Goal: Information Seeking & Learning: Understand process/instructions

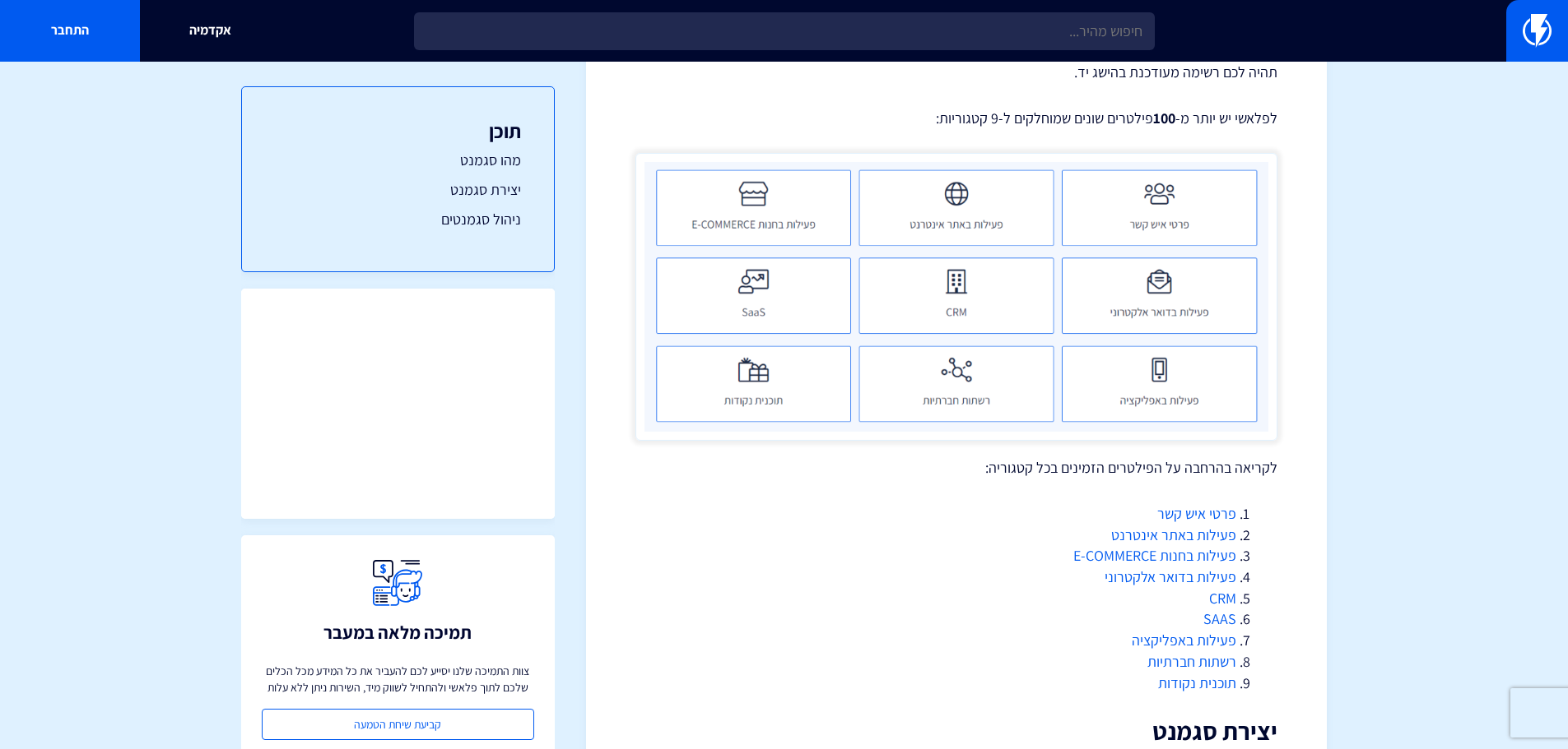
scroll to position [575, 0]
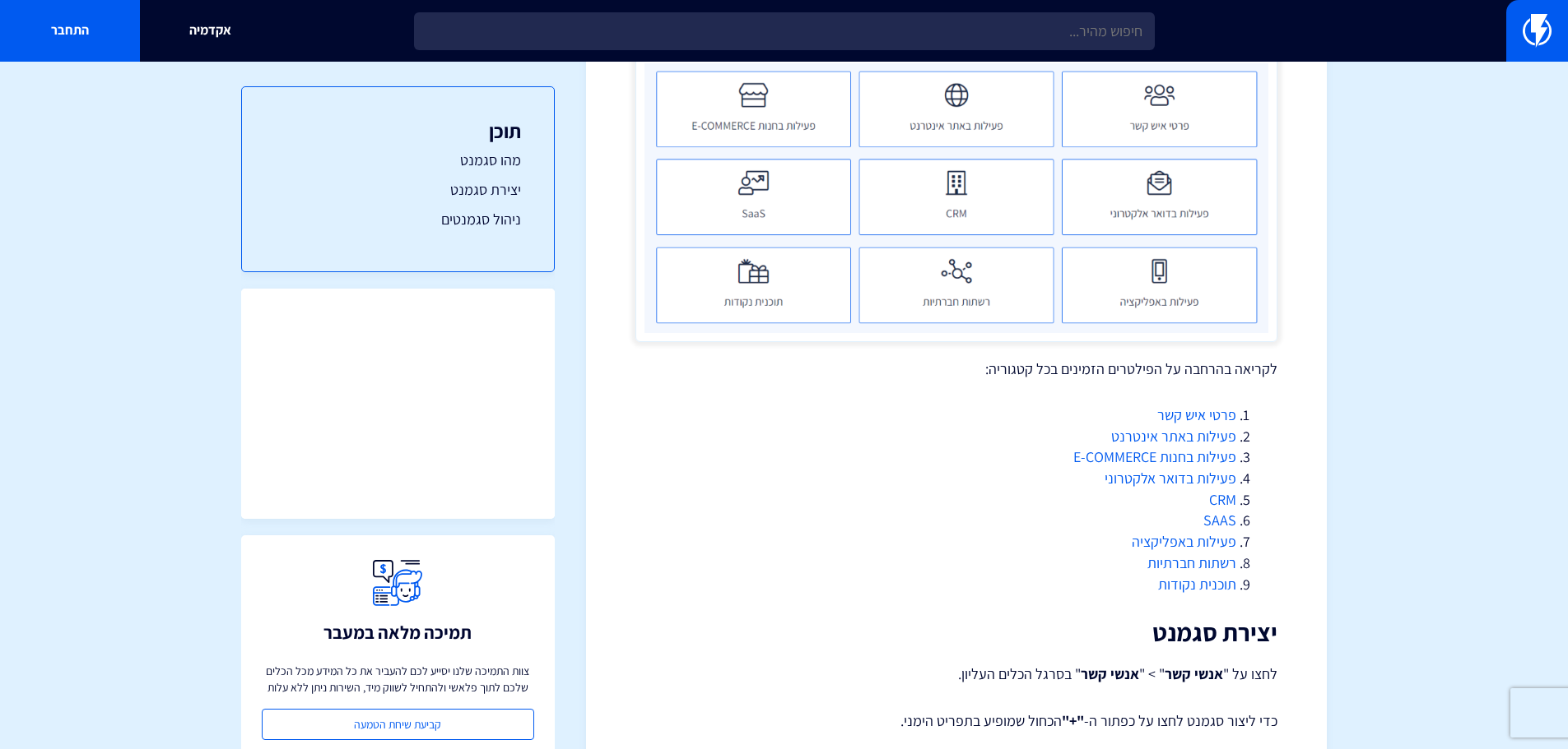
click at [1165, 457] on link "פעילות בחנות E-COMMERCE" at bounding box center [1154, 457] width 163 height 19
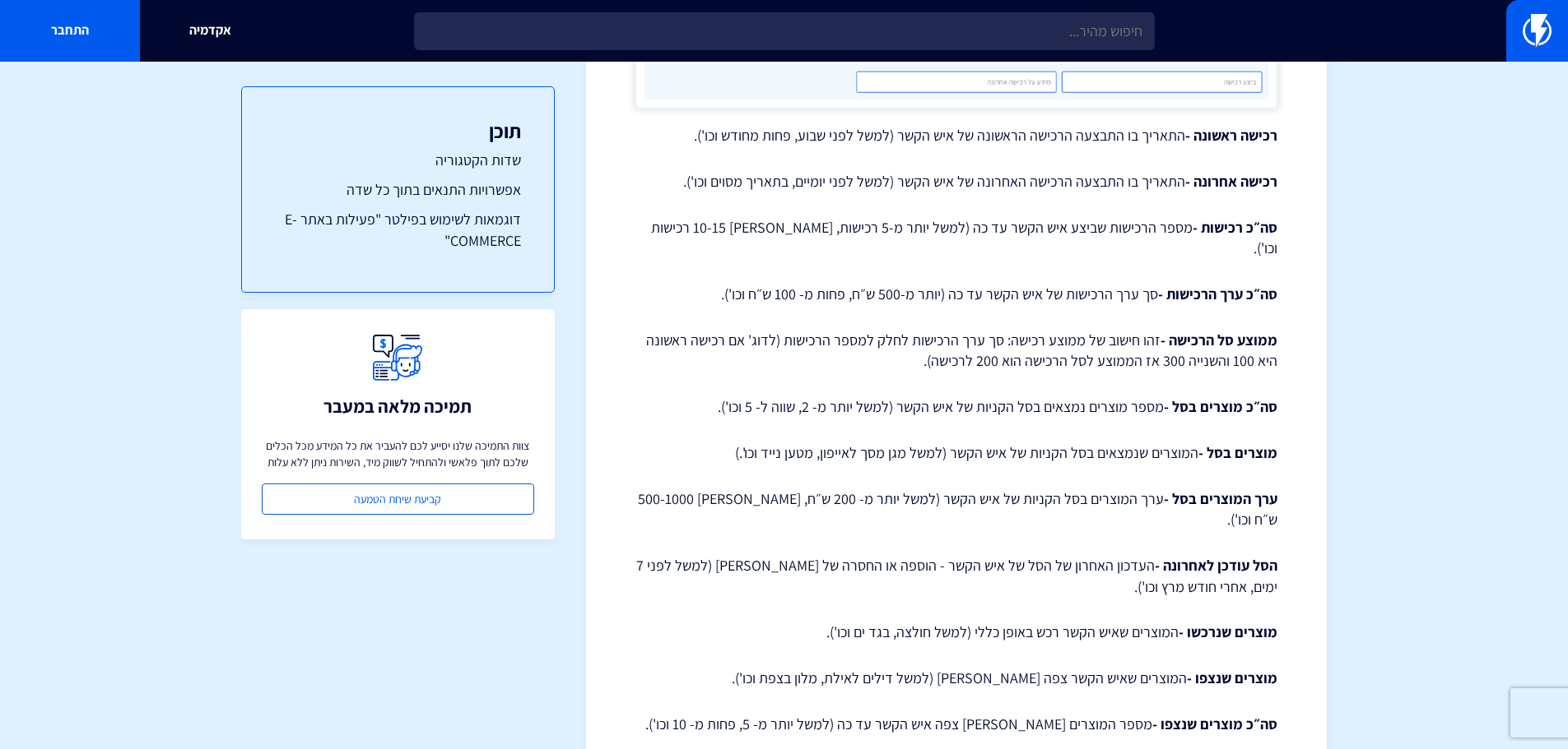
scroll to position [904, 0]
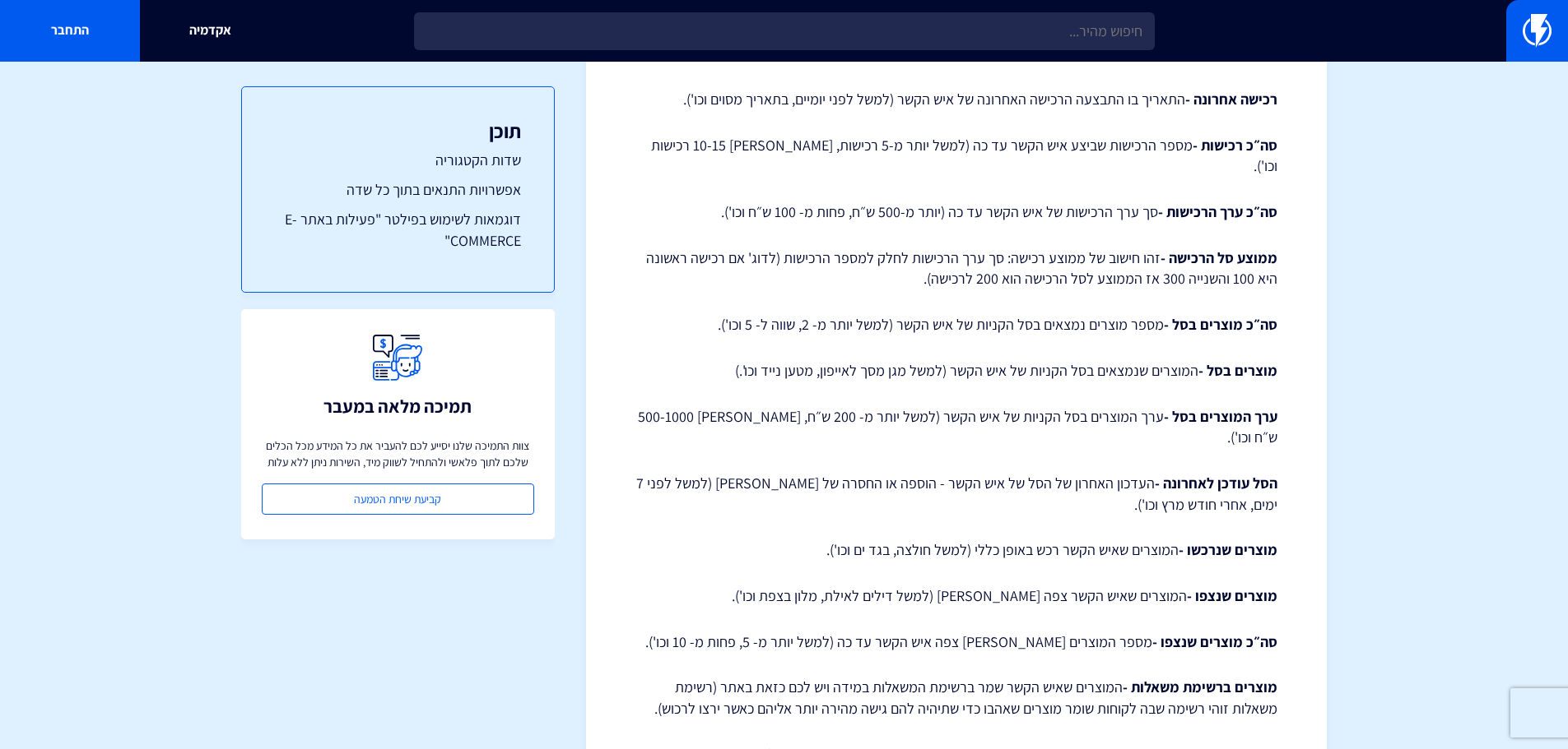
drag, startPoint x: 1024, startPoint y: 515, endPoint x: 827, endPoint y: 509, distance: 197.1
click at [827, 539] on p "מוצרים שנרכשו - המוצרים שאיש הקשר רכש באופן כללי (למשל חולצה, בגד ים וכו')." at bounding box center [956, 550] width 642 height 22
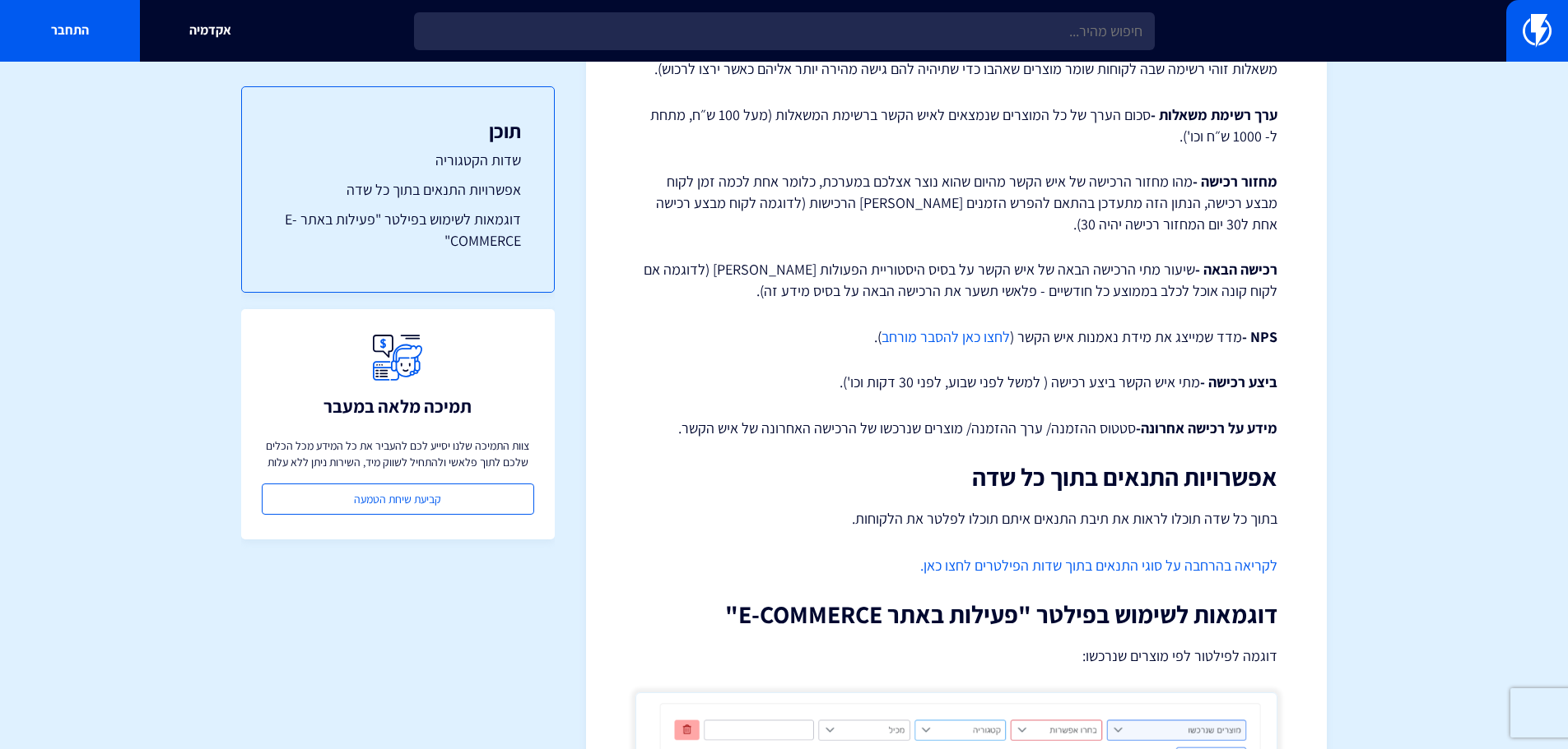
scroll to position [1645, 0]
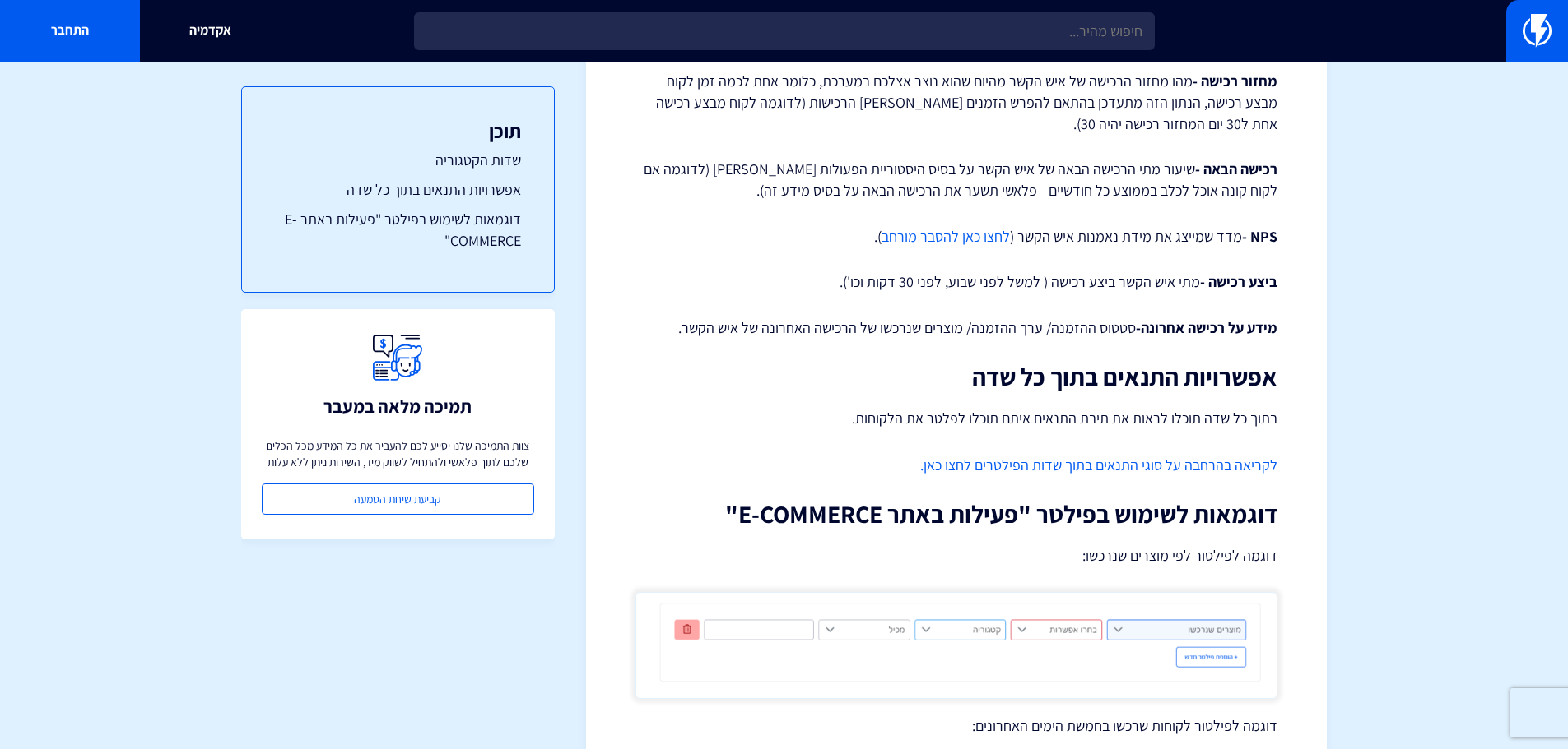
click at [1220, 456] on link "לקריאה בהרחבה על סוגי התנאים בתוך שדות הפילטרים לחצו כאן." at bounding box center [1098, 466] width 358 height 19
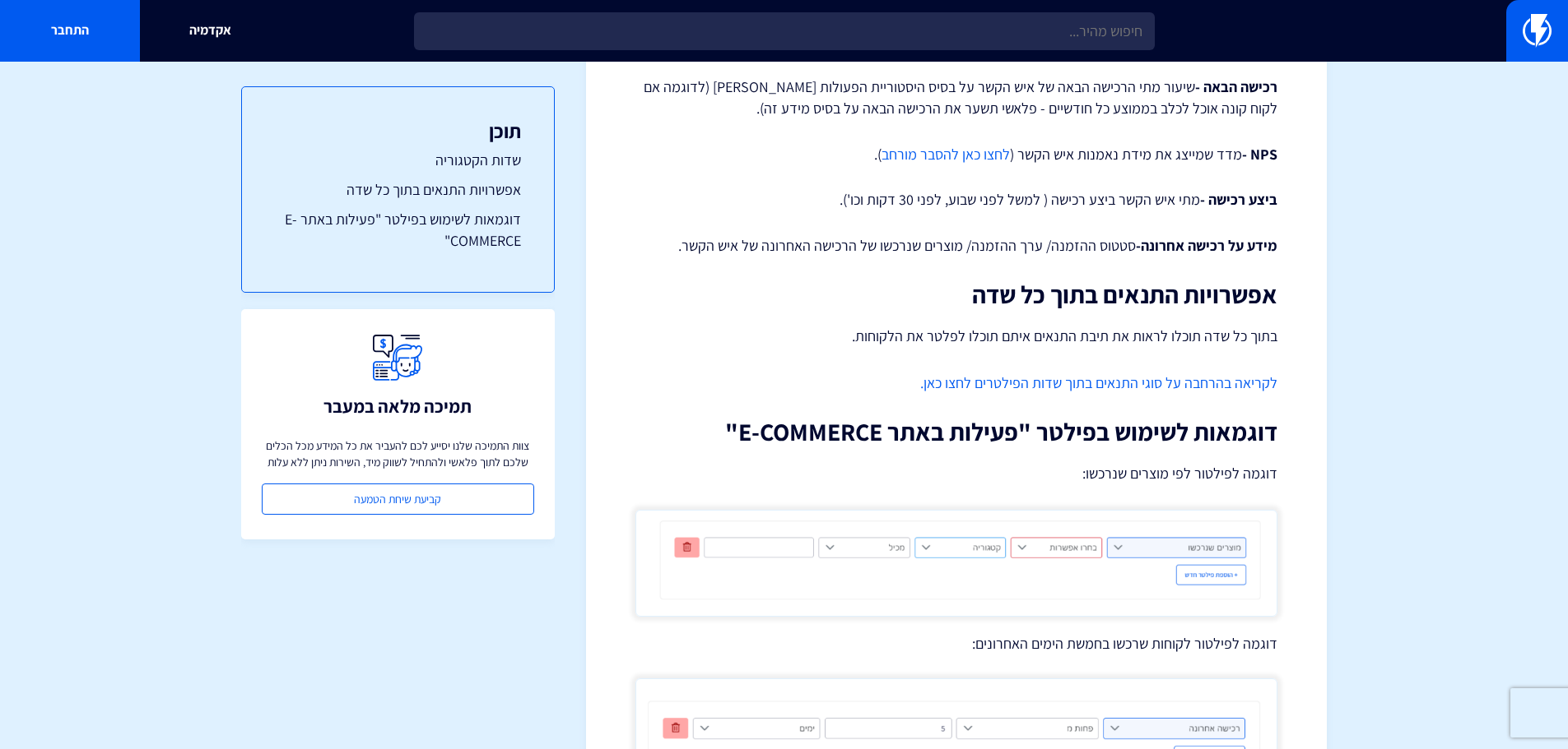
scroll to position [1810, 0]
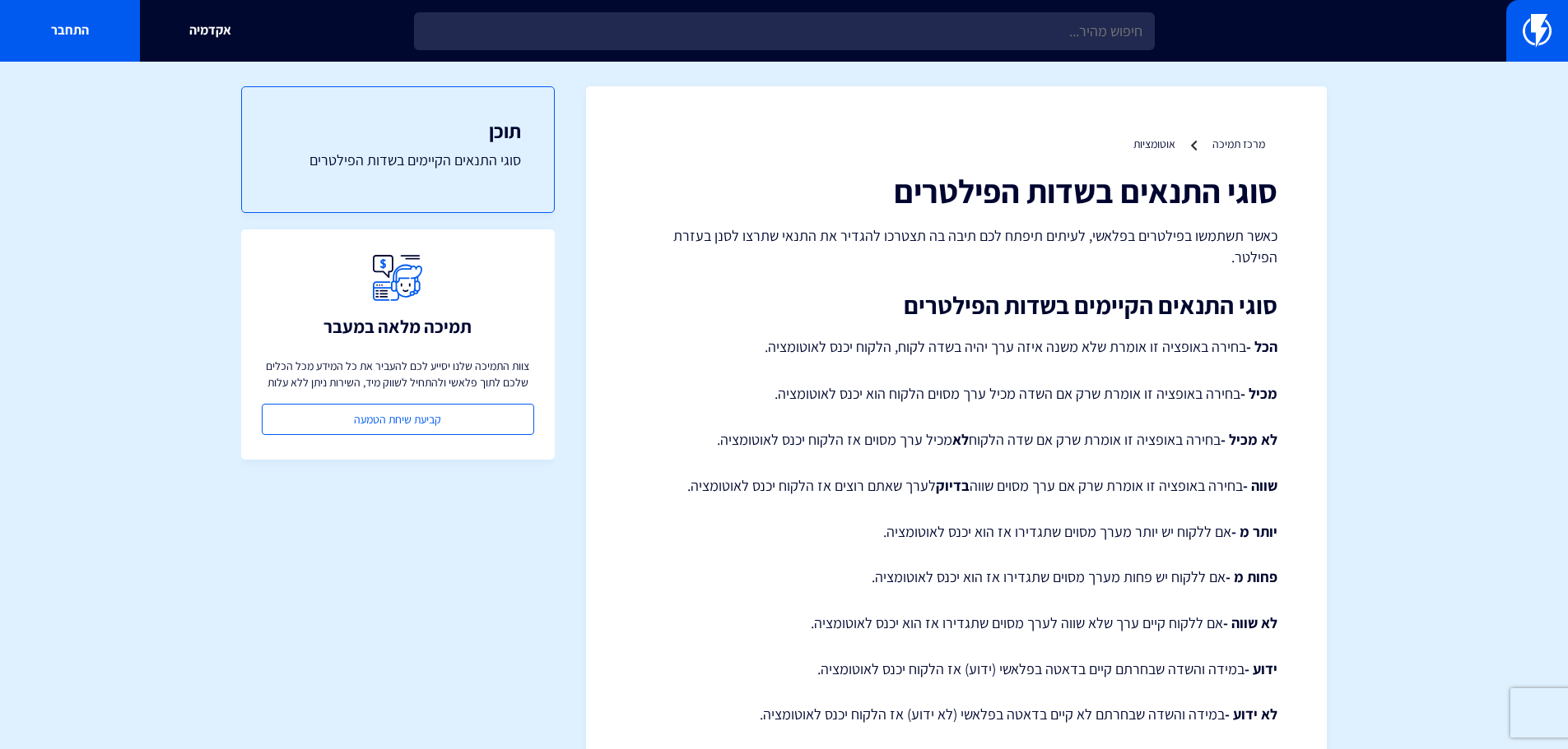
drag, startPoint x: 1167, startPoint y: 394, endPoint x: 758, endPoint y: 400, distance: 409.0
click at [758, 400] on p "מכיל - בחירה באופציה זו אומרת שרק אם השדה מכיל ערך מסוים הלקוח הוא יכנס לאוטומצ…" at bounding box center [956, 393] width 642 height 22
